Goal: Contribute content

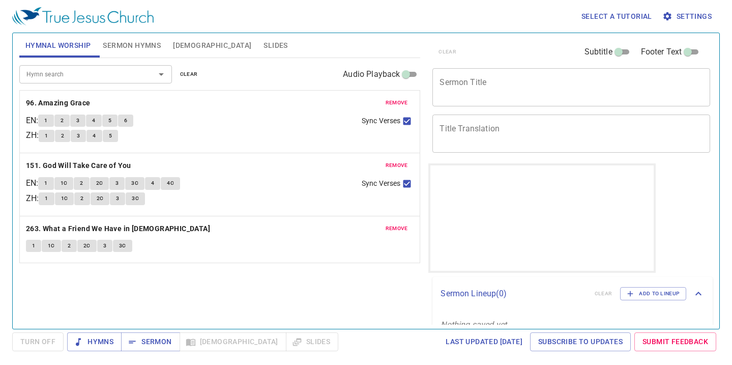
click at [266, 17] on div "Select a tutorial Settings" at bounding box center [364, 16] width 704 height 33
click at [173, 46] on span "Bible" at bounding box center [212, 45] width 78 height 13
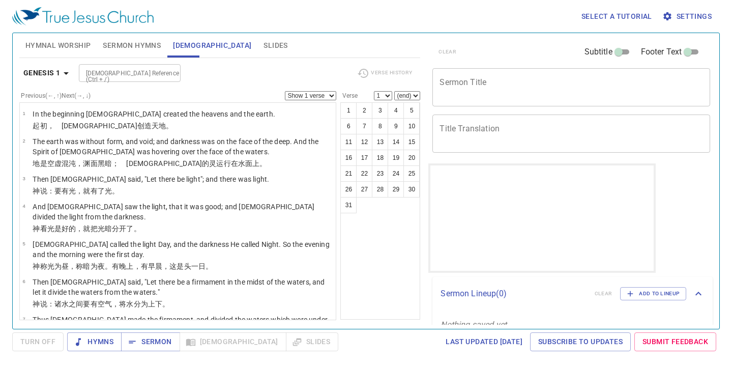
click at [679, 11] on span "Settings" at bounding box center [688, 16] width 47 height 13
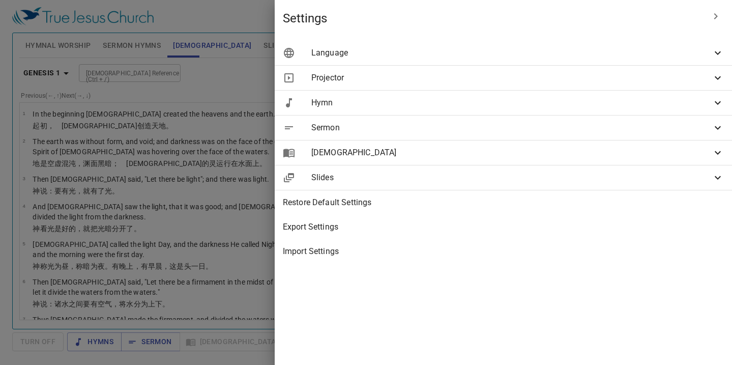
click at [625, 55] on span "Language" at bounding box center [512, 53] width 401 height 12
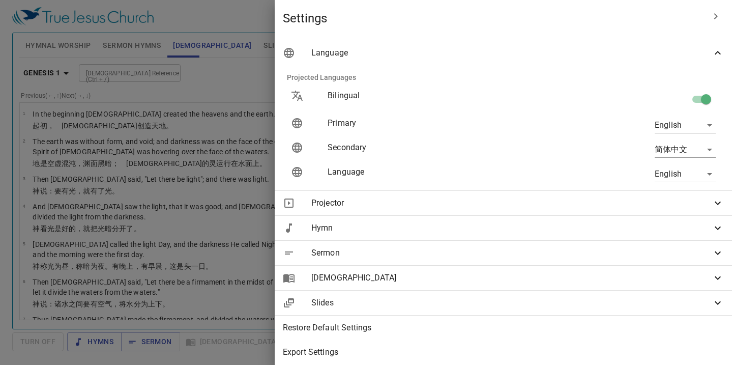
click at [715, 16] on icon "button" at bounding box center [716, 16] width 12 height 12
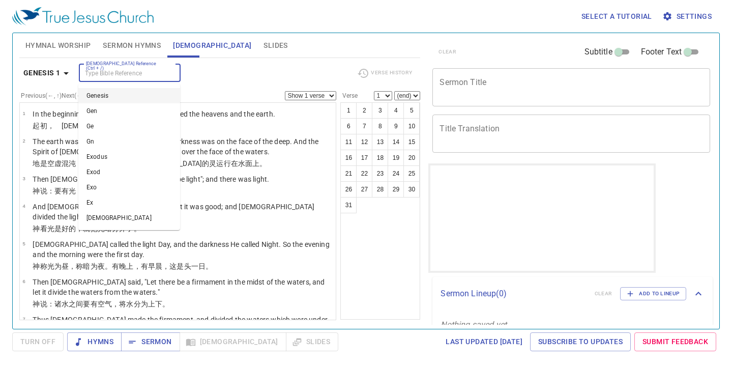
click at [149, 71] on input "Bible Reference (Ctrl + /)" at bounding box center [121, 73] width 79 height 12
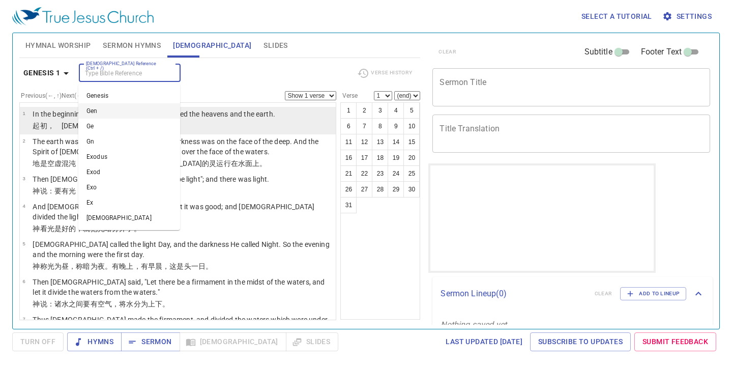
click at [50, 119] on p "In the beginning [DEMOGRAPHIC_DATA] created the heavens and the earth." at bounding box center [154, 114] width 243 height 10
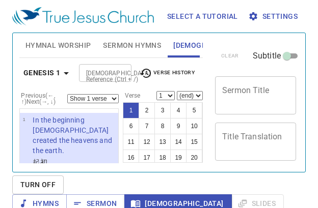
click at [313, 79] on div "Select a tutorial Settings Hymnal Worship Sermon Hymns Bible Slides Hymn search…" at bounding box center [159, 104] width 318 height 208
click at [87, 126] on p "In the beginning [DEMOGRAPHIC_DATA] created the heavens and the earth." at bounding box center [74, 135] width 82 height 41
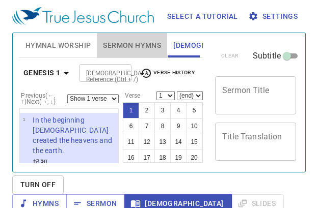
click at [143, 49] on span "Sermon Hymns" at bounding box center [132, 45] width 58 height 13
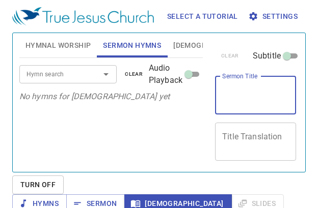
click at [267, 95] on textarea "Sermon Title" at bounding box center [255, 95] width 67 height 19
type textarea "Second Coming"
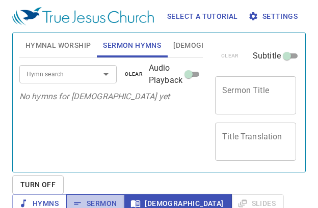
click at [0, 0] on span "Sermon" at bounding box center [0, 0] width 0 height 0
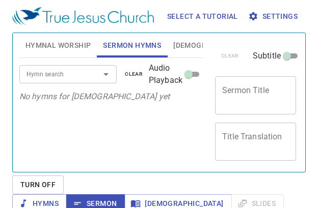
click at [112, 120] on div "Hymn search Hymn search clear Audio Playback No hymns for sermon yet" at bounding box center [110, 110] width 183 height 105
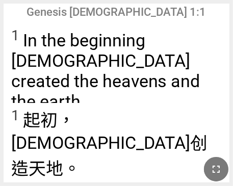
click at [213, 164] on icon "button" at bounding box center [216, 169] width 12 height 12
